Goal: Task Accomplishment & Management: Complete application form

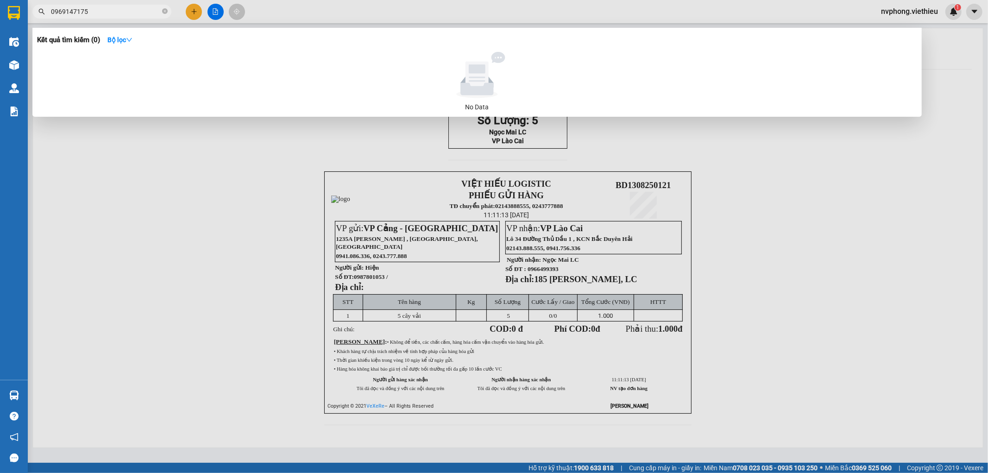
click at [461, 290] on div at bounding box center [494, 236] width 988 height 473
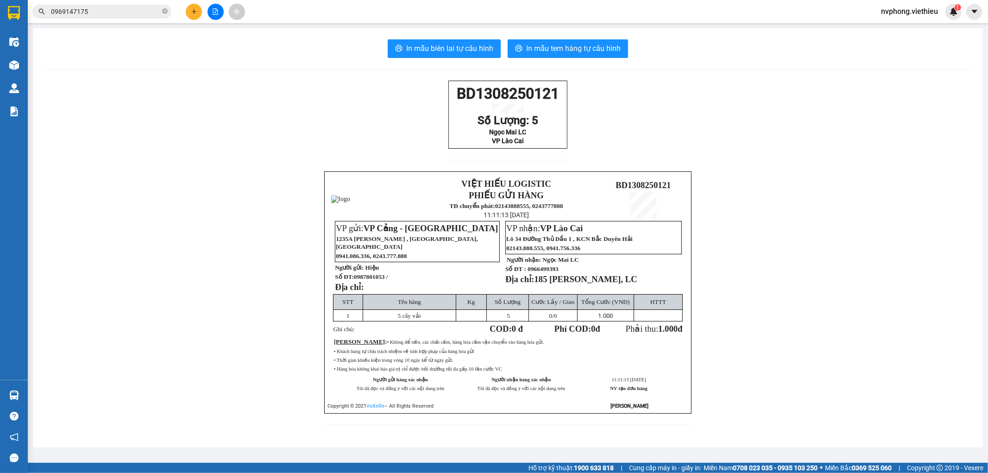
click at [462, 290] on p "Địa chỉ:" at bounding box center [417, 287] width 164 height 10
click at [196, 12] on icon "plus" at bounding box center [194, 11] width 6 height 6
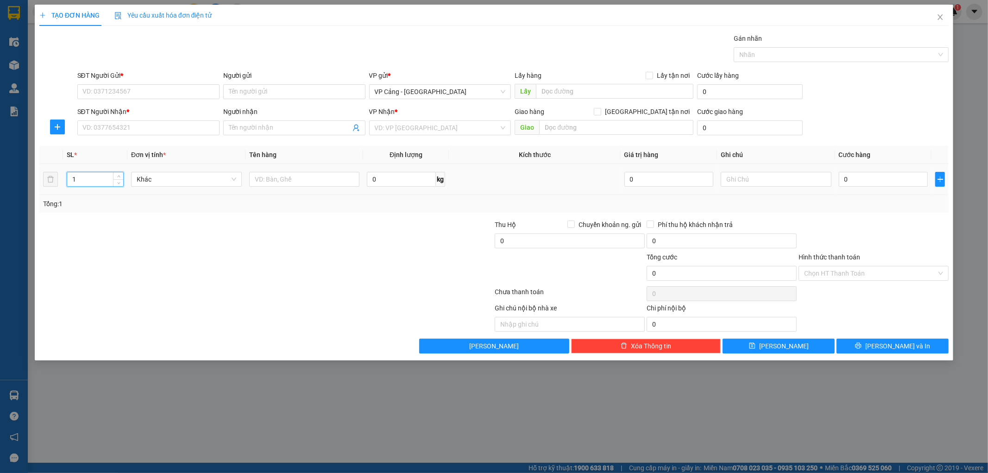
drag, startPoint x: 95, startPoint y: 182, endPoint x: 65, endPoint y: 183, distance: 29.3
click at [65, 183] on td "1" at bounding box center [95, 179] width 64 height 31
type input "8"
drag, startPoint x: 215, startPoint y: 226, endPoint x: 240, endPoint y: 207, distance: 31.1
click at [216, 226] on div at bounding box center [190, 236] width 304 height 32
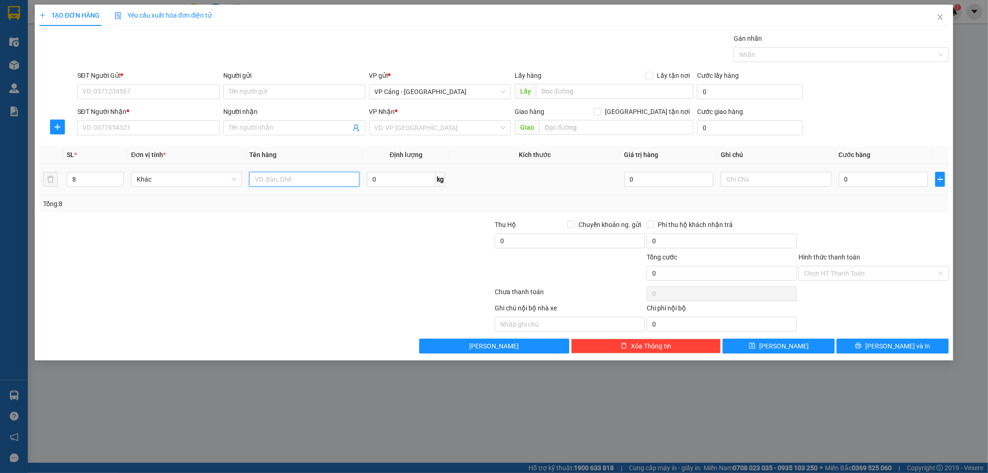
click at [261, 183] on input "text" at bounding box center [304, 179] width 111 height 15
type input "8 kiện"
drag, startPoint x: 329, startPoint y: 244, endPoint x: 398, endPoint y: 237, distance: 68.5
click at [350, 244] on div "Thu Hộ Chuyển khoản ng. gửi 0 Phí thu hộ khách nhận trả 0" at bounding box center [494, 236] width 912 height 32
click at [849, 177] on input "0" at bounding box center [883, 179] width 89 height 15
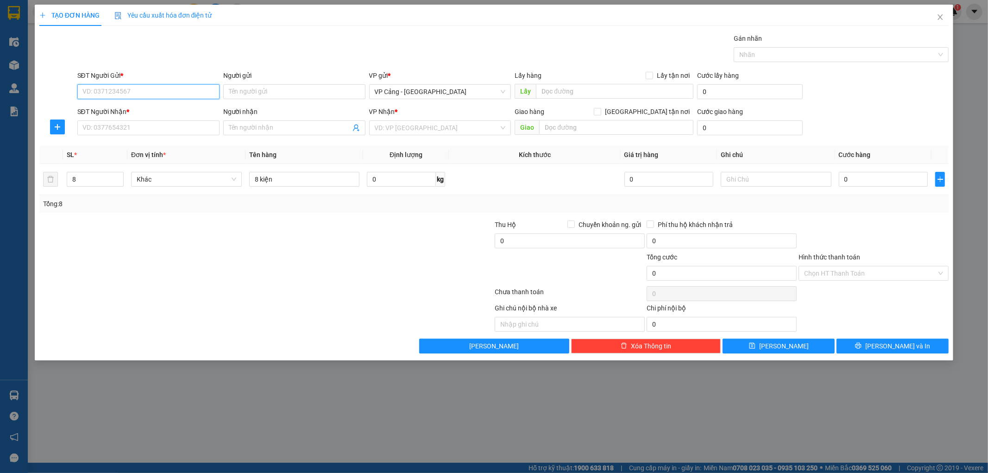
click at [175, 95] on input "SĐT Người Gửi *" at bounding box center [148, 91] width 142 height 15
click at [161, 108] on div "0982817586 - Máy tính Trung Kiên" at bounding box center [148, 110] width 131 height 10
type input "0982817586"
type input "Máy tính Trung Kiên"
type input "0982817586"
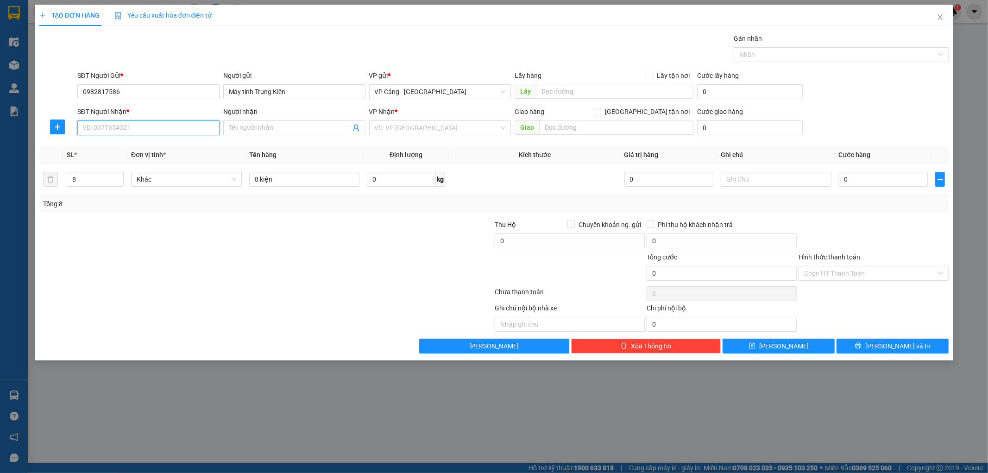
click at [122, 127] on input "SĐT Người Nhận *" at bounding box center [148, 127] width 142 height 15
click at [127, 148] on div "0975669145 - Tâm - Bình Phương" at bounding box center [148, 146] width 131 height 10
type input "0975669145"
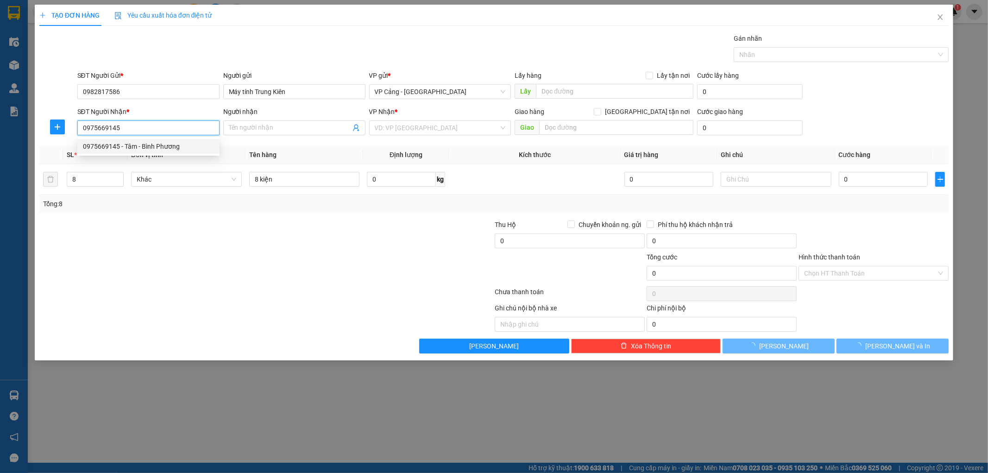
type input "Tâm - [PERSON_NAME]"
checkbox input "true"
type input "085 Hoàng Liên, LC"
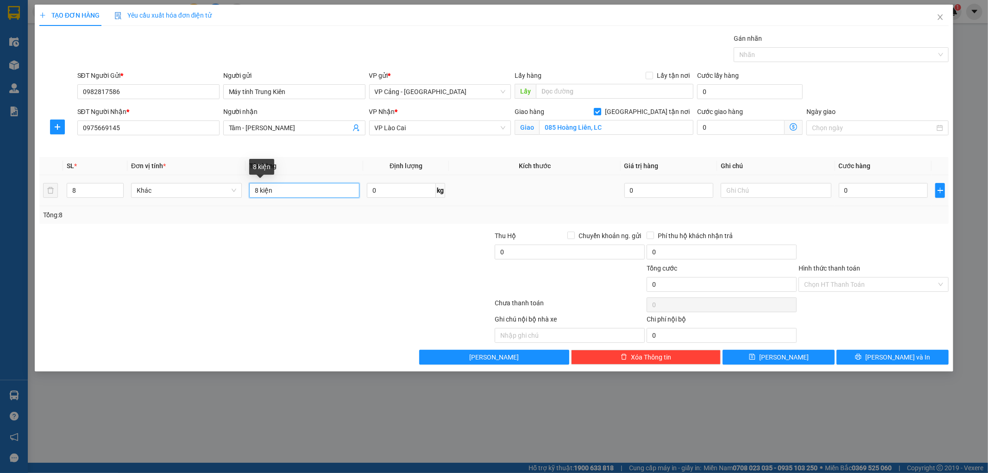
click at [291, 192] on input "8 kiện" at bounding box center [304, 190] width 111 height 15
type input "8 thứ ( 2 loa + 6 kiện )"
click at [731, 190] on input "text" at bounding box center [776, 190] width 111 height 15
type input "vỏ bọc loa bị rách màng co chưa ktra được bên trong"
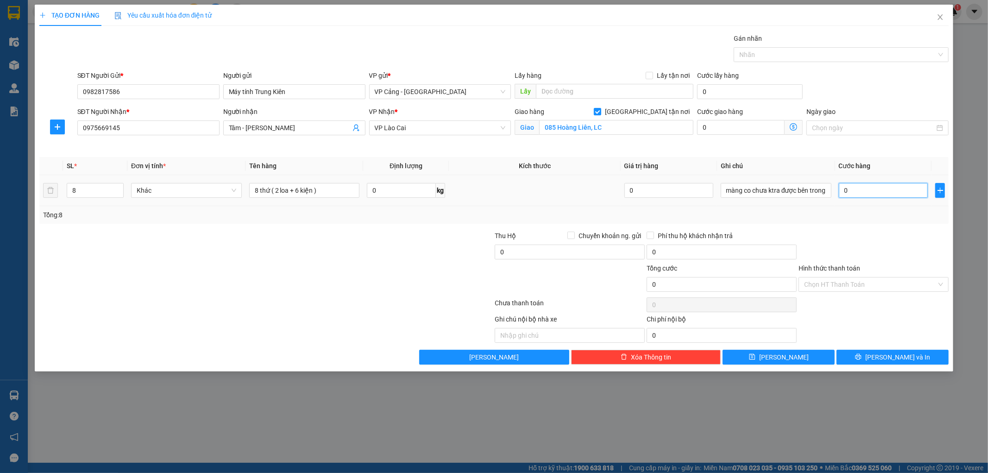
click at [873, 195] on input "0" at bounding box center [883, 190] width 89 height 15
type input "1"
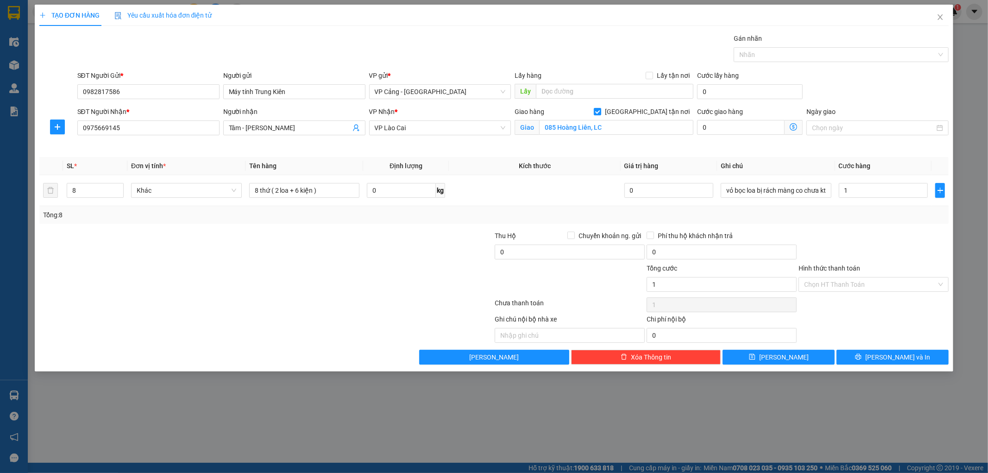
type input "1.000"
click at [870, 219] on div "Tổng: 8" at bounding box center [494, 215] width 903 height 10
click at [882, 354] on button "[PERSON_NAME] và In" at bounding box center [893, 357] width 112 height 15
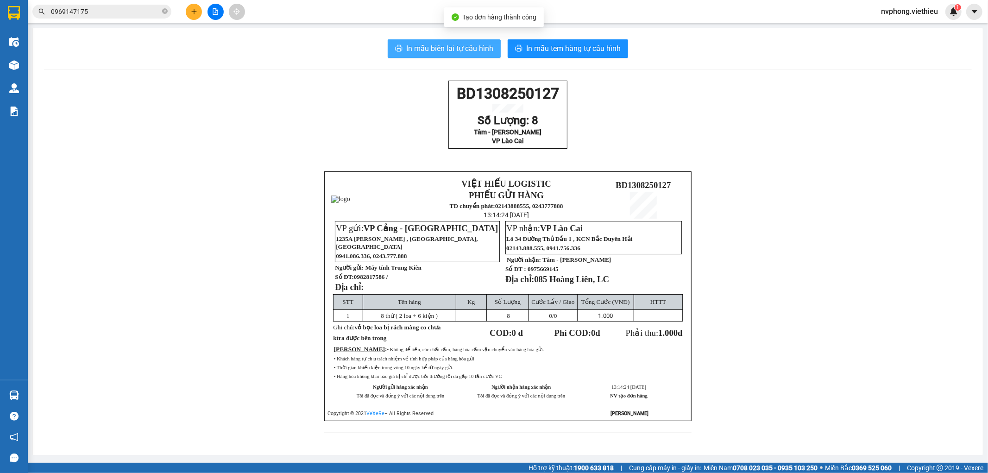
click at [470, 46] on span "In mẫu biên lai tự cấu hình" at bounding box center [449, 49] width 87 height 12
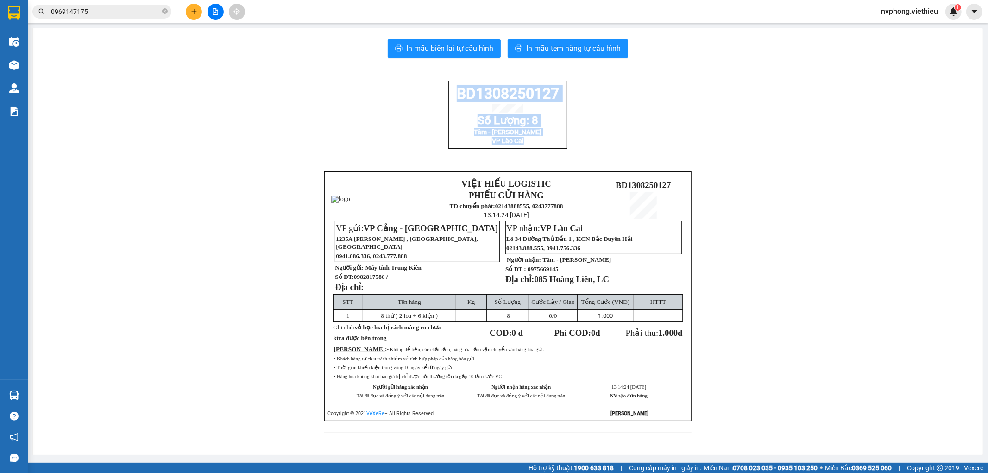
drag, startPoint x: 453, startPoint y: 90, endPoint x: 545, endPoint y: 159, distance: 115.5
click at [547, 159] on div "BD1308250127 Số Lượng: 8 Tâm - Bình Phương VP Lào Cai" at bounding box center [508, 126] width 119 height 91
copy div "BD1308250127 Số Lượng: 8 Tâm - Bình Phương VP Lào Cai"
click at [193, 12] on icon "plus" at bounding box center [194, 11] width 6 height 6
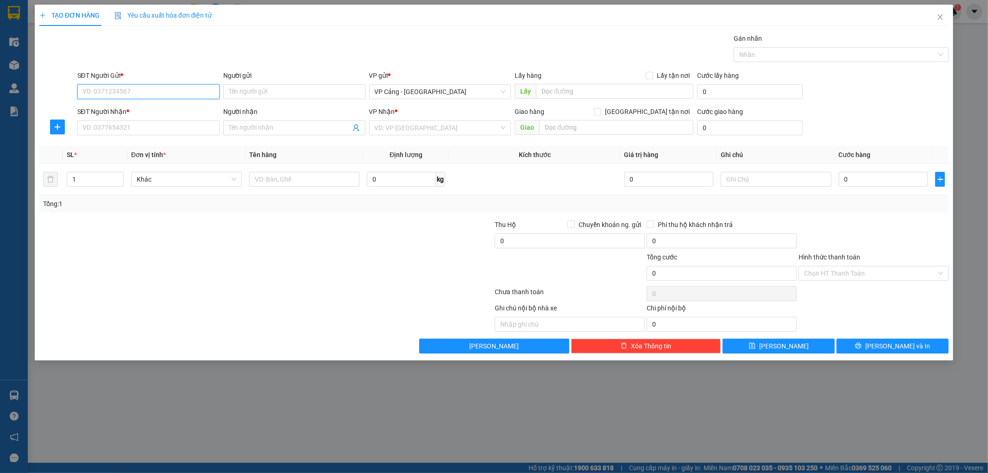
click at [124, 95] on input "SĐT Người Gửi *" at bounding box center [148, 91] width 142 height 15
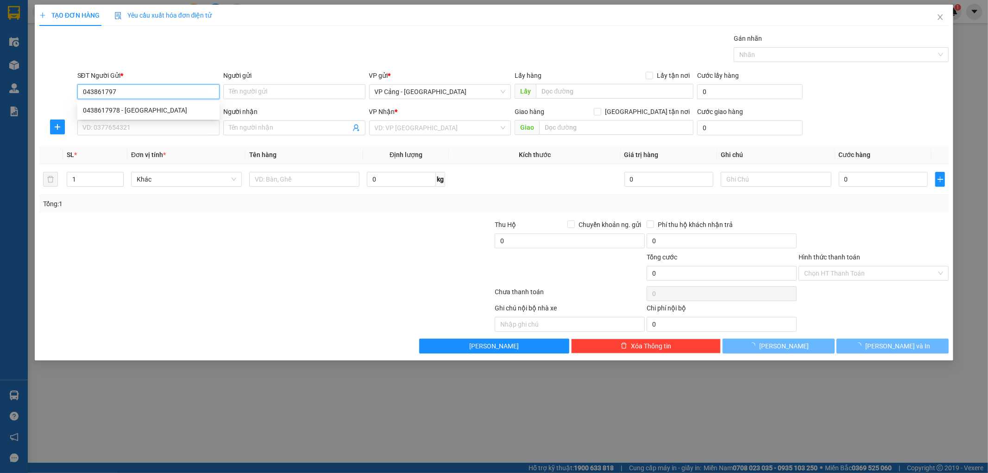
type input "0438617978"
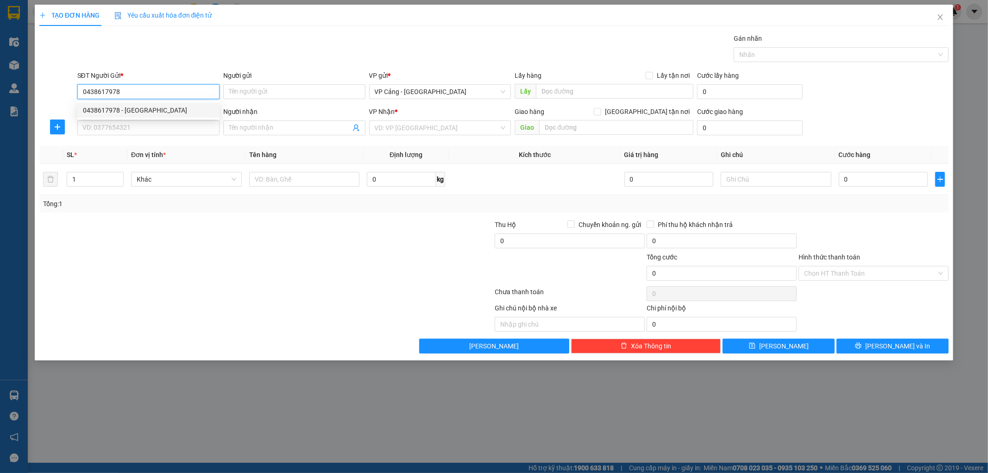
click at [168, 108] on div "0438617978 - [GEOGRAPHIC_DATA]" at bounding box center [148, 110] width 131 height 10
type input "Hàn Việt"
type input "0438617978"
click at [140, 128] on input "SĐT Người Nhận *" at bounding box center [148, 127] width 142 height 15
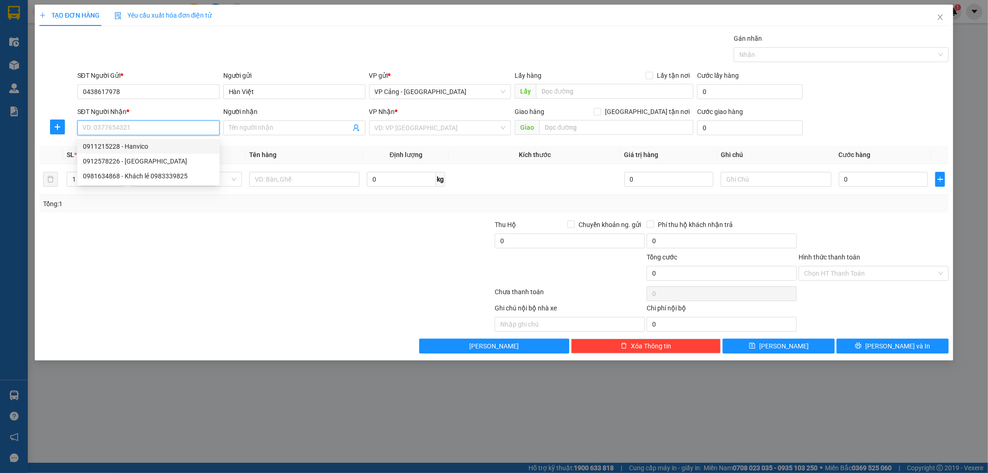
click at [137, 147] on div "0911215228 - Hanvico" at bounding box center [148, 146] width 131 height 10
type input "0911215228"
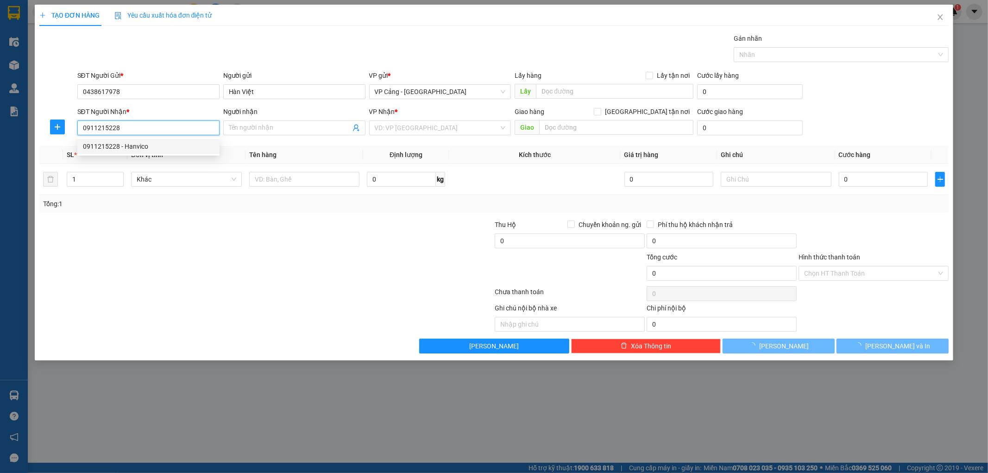
type input "Hanvico"
checkbox input "true"
type input "171 Hoàng liên"
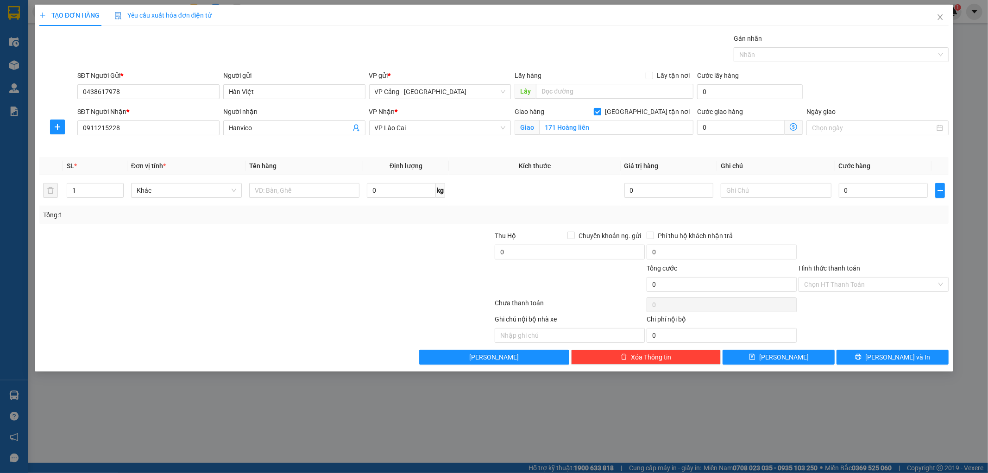
drag, startPoint x: 216, startPoint y: 255, endPoint x: 144, endPoint y: 213, distance: 83.7
click at [213, 250] on div at bounding box center [190, 247] width 304 height 32
click at [80, 188] on input "1" at bounding box center [95, 190] width 56 height 14
type input "6"
click at [854, 192] on input "0" at bounding box center [883, 190] width 89 height 15
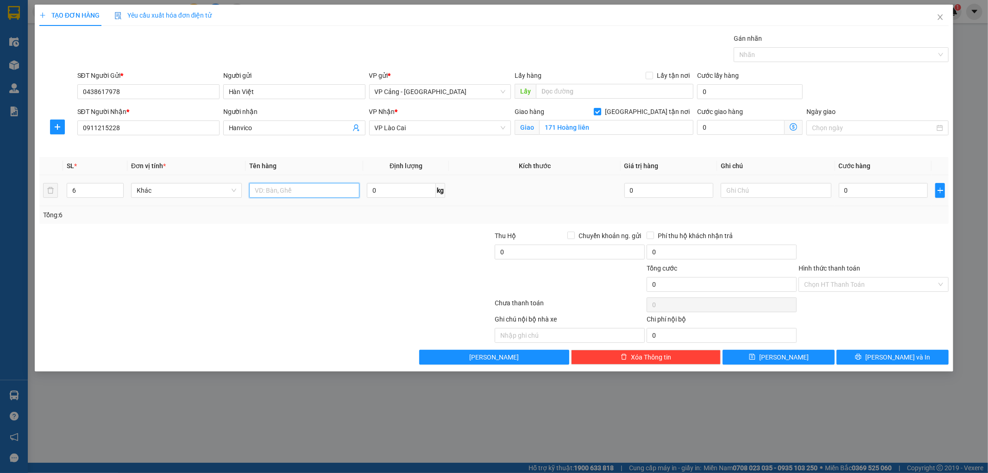
click at [275, 188] on input "text" at bounding box center [304, 190] width 111 height 15
type input "6 thứ"
click at [879, 198] on div "0" at bounding box center [883, 190] width 89 height 19
click at [875, 192] on input "0" at bounding box center [883, 190] width 89 height 15
type input "1"
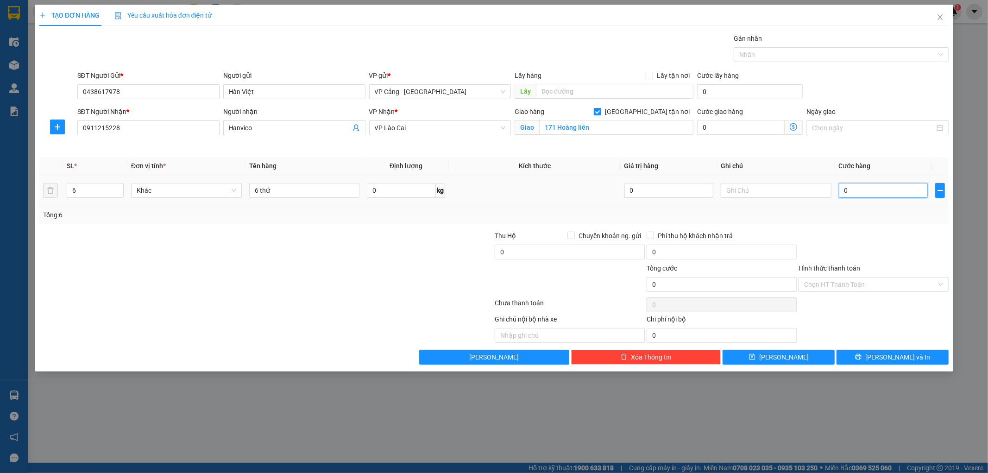
type input "1"
type input "1.000"
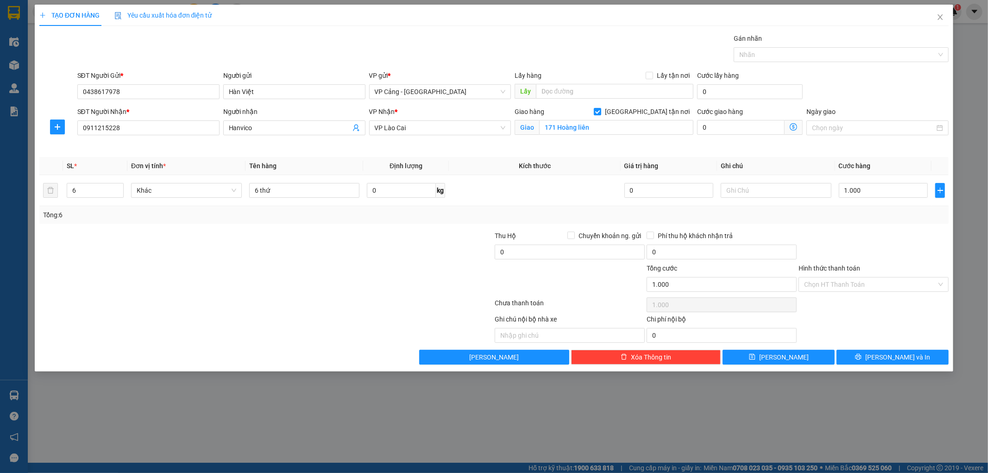
click at [822, 226] on div "Transit Pickup Surcharge Ids Transit Deliver Surcharge Ids Transit Deliver Surc…" at bounding box center [494, 198] width 910 height 331
click at [765, 193] on input "text" at bounding box center [776, 190] width 111 height 15
type input "vỏ thùng catton 1 số kiện bên ngoài rách k ktra đc hàng bên trong"
click at [872, 354] on button "[PERSON_NAME] và In" at bounding box center [893, 357] width 112 height 15
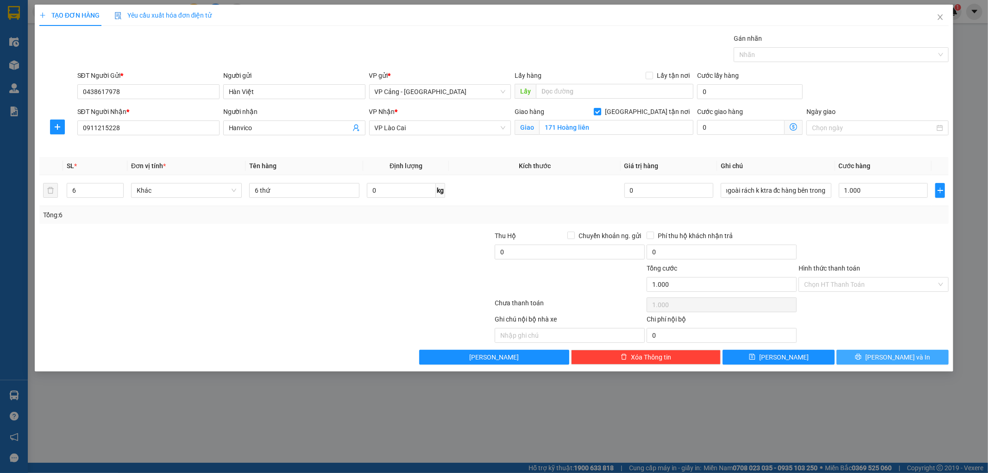
scroll to position [0, 0]
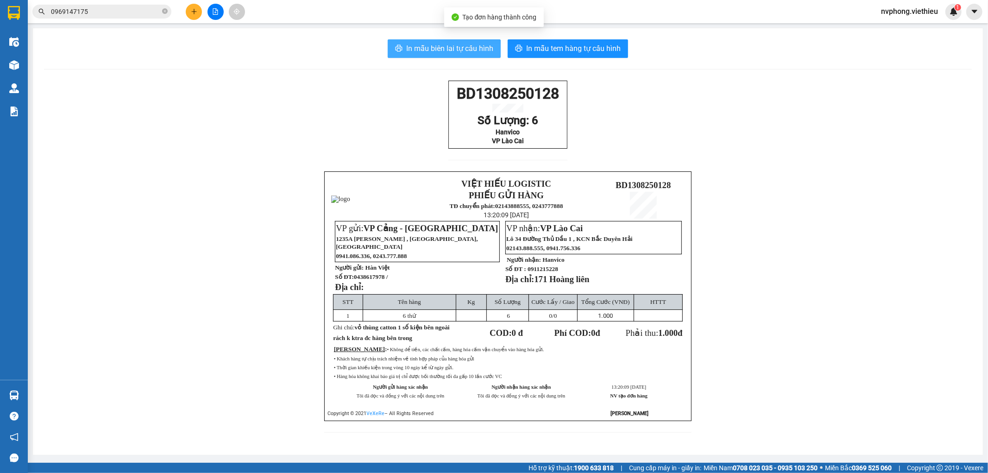
click at [476, 49] on span "In mẫu biên lai tự cấu hình" at bounding box center [449, 49] width 87 height 12
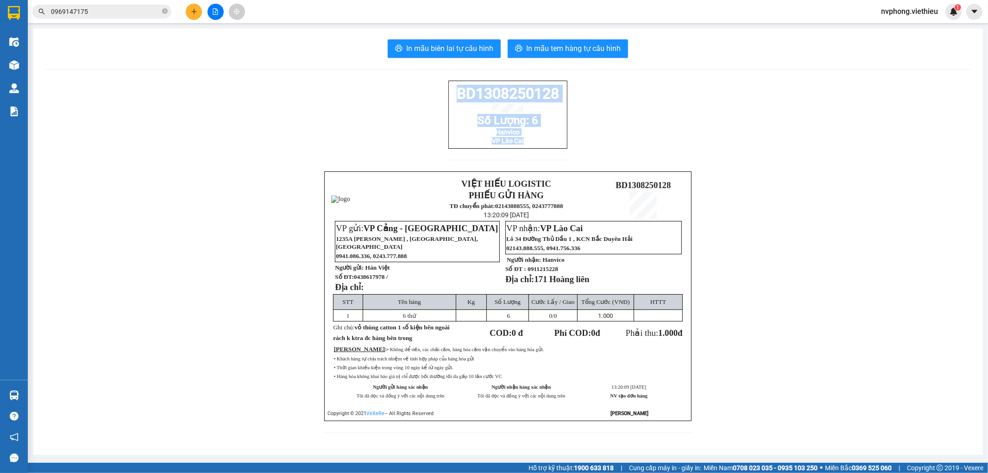
drag, startPoint x: 448, startPoint y: 95, endPoint x: 529, endPoint y: 146, distance: 95.9
click at [529, 146] on div "BD1308250128 Số Lượng: 6 Hanvico VP Lào Cai" at bounding box center [508, 115] width 119 height 68
copy div "BD1308250128 Số Lượng: 6 Hanvico VP Lào Cai"
